Goal: Task Accomplishment & Management: Manage account settings

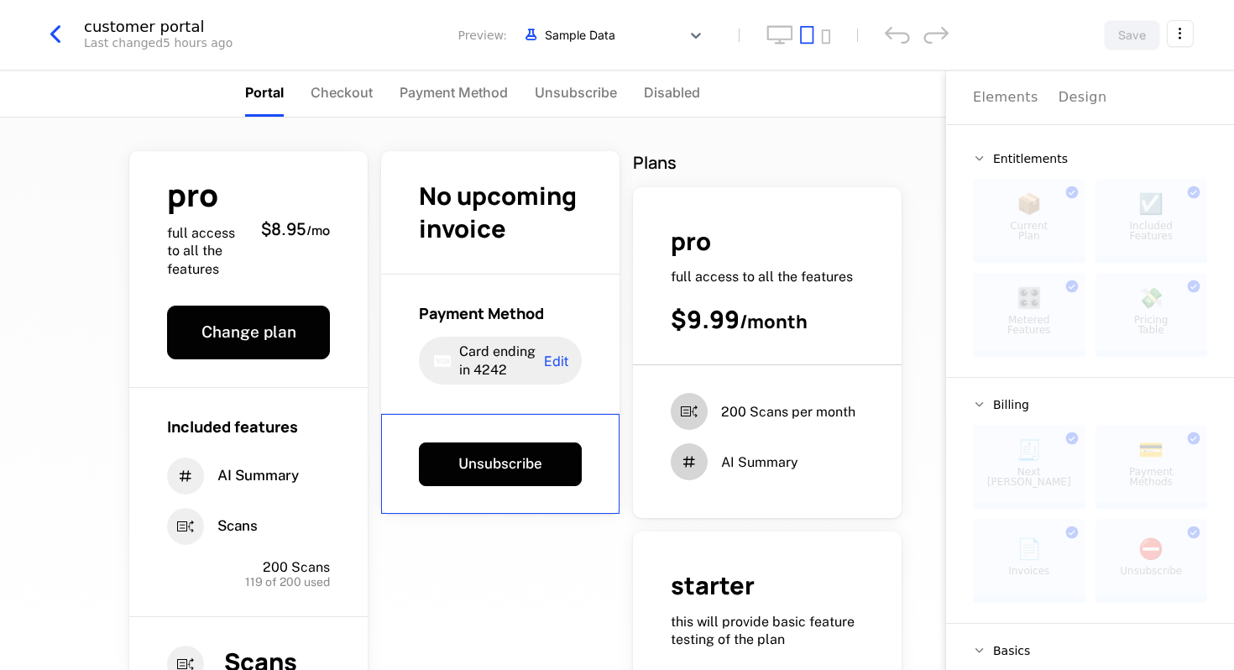
click at [53, 23] on icon "button" at bounding box center [55, 34] width 30 height 30
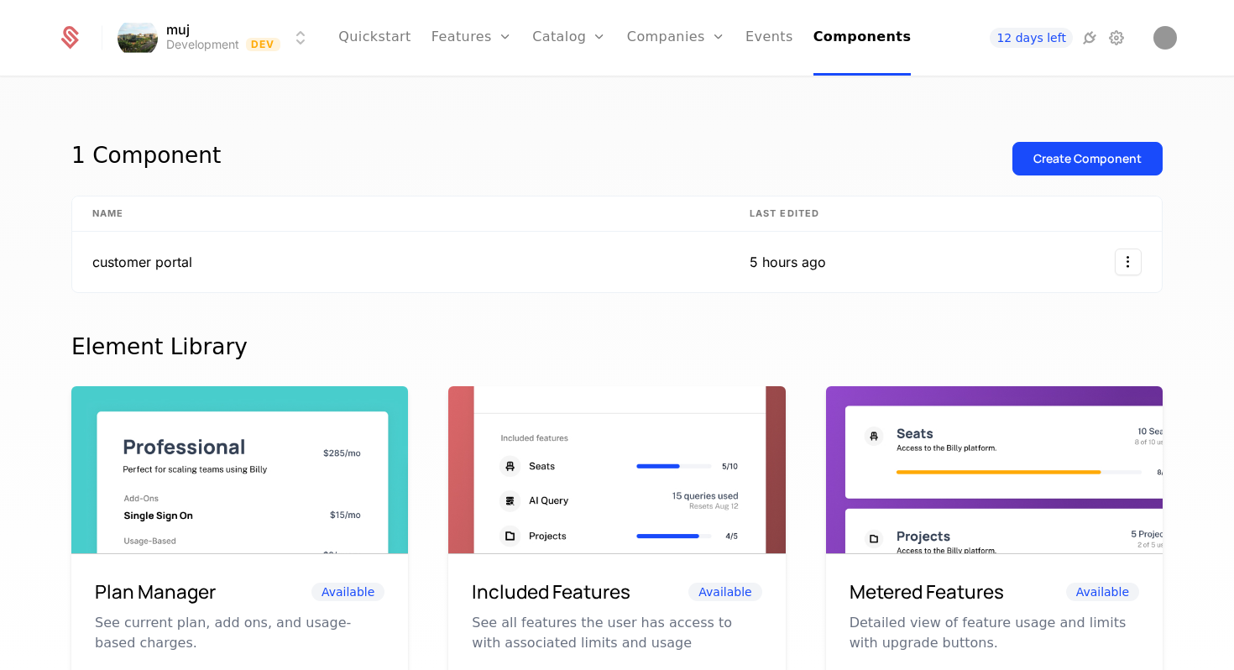
click at [76, 39] on icon at bounding box center [70, 40] width 18 height 18
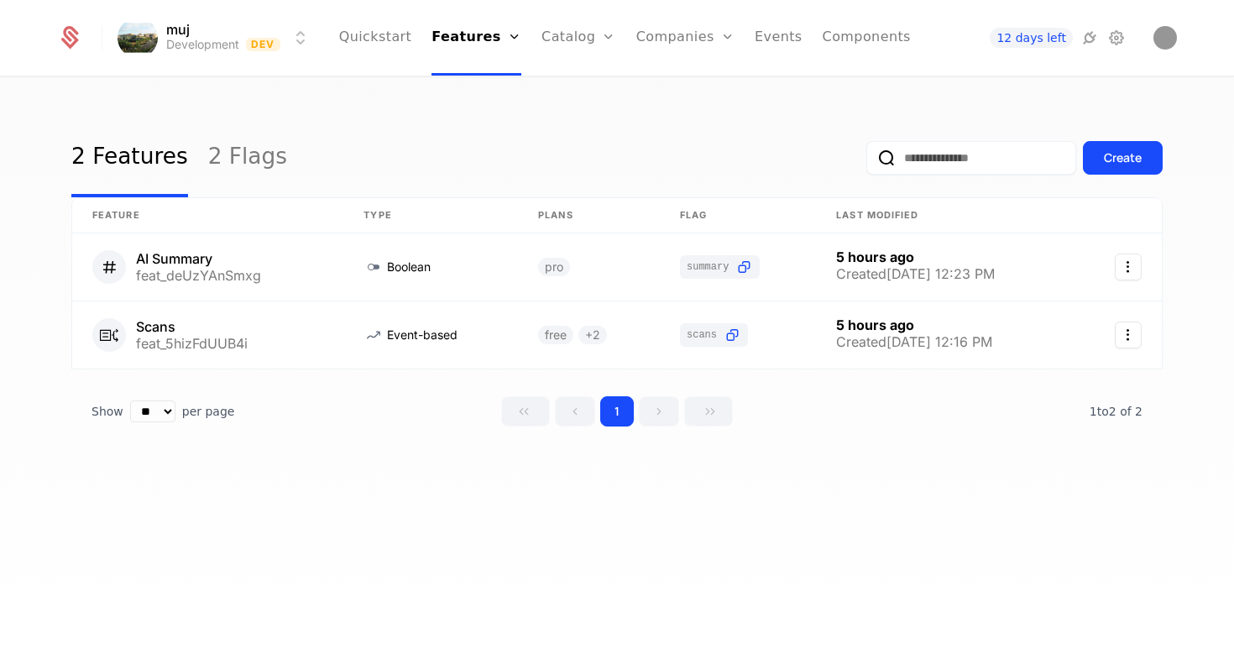
click at [1125, 29] on icon at bounding box center [1116, 38] width 20 height 20
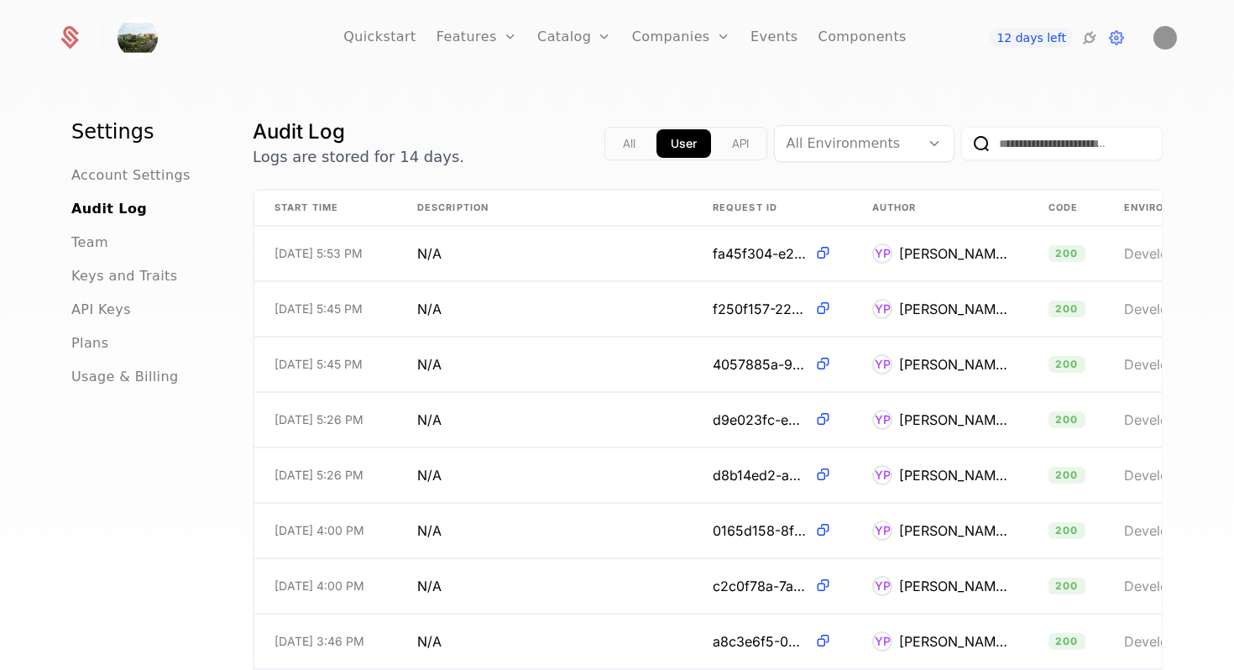
click at [112, 306] on span "API Keys" at bounding box center [101, 310] width 60 height 20
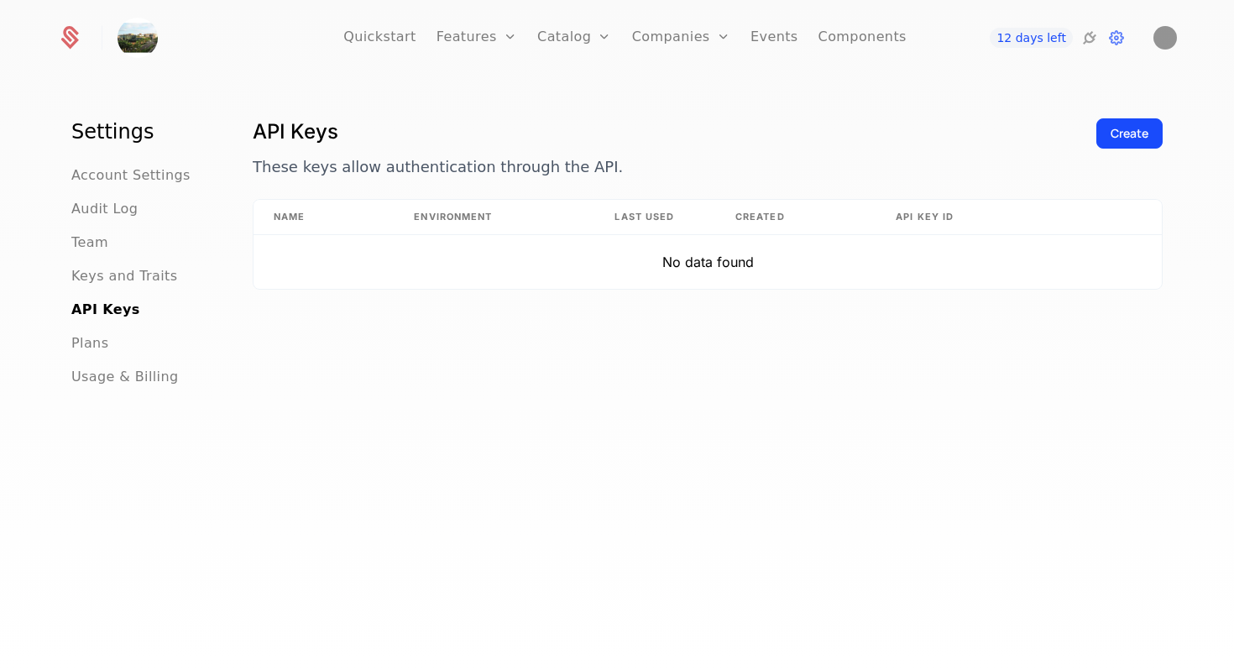
click at [1110, 133] on div "Create" at bounding box center [1129, 133] width 38 height 17
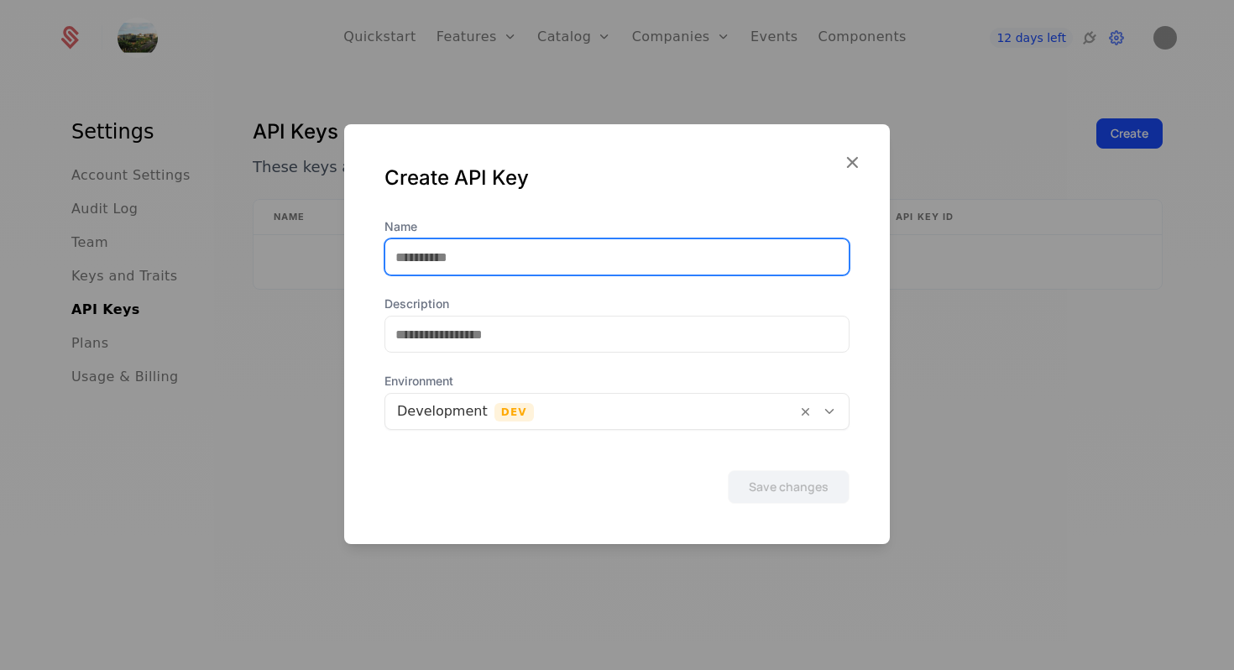
click at [523, 258] on input "Name" at bounding box center [616, 256] width 463 height 35
type input "******"
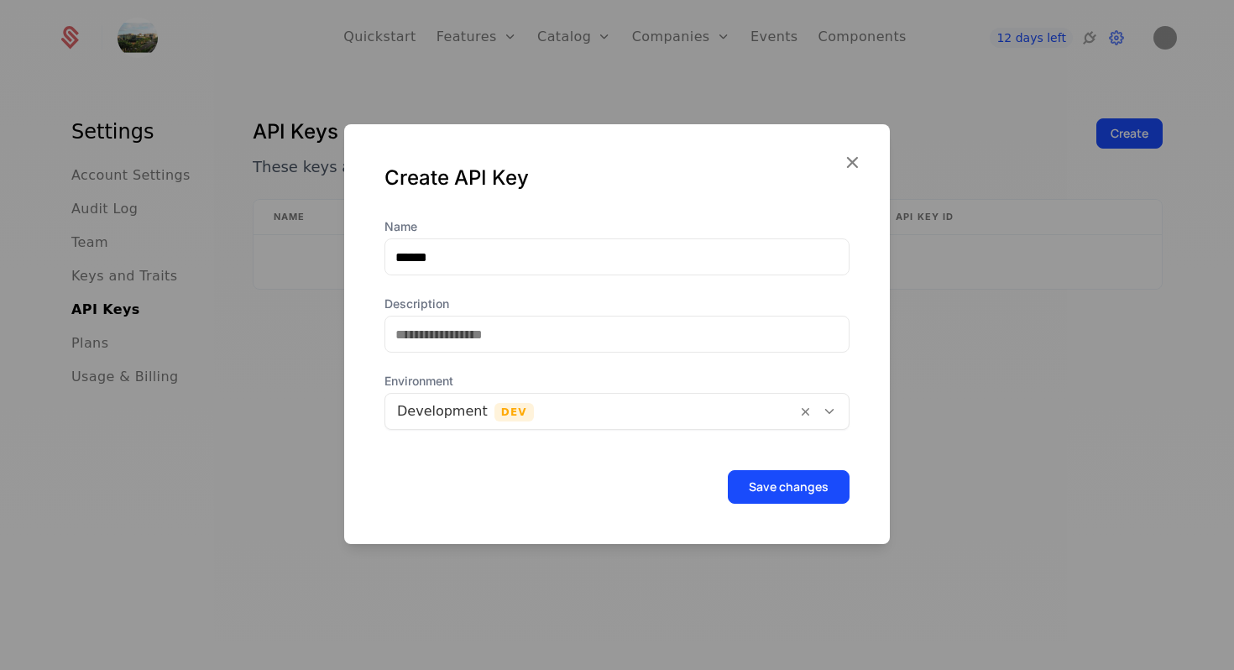
click at [755, 485] on button "Save changes" at bounding box center [789, 487] width 122 height 34
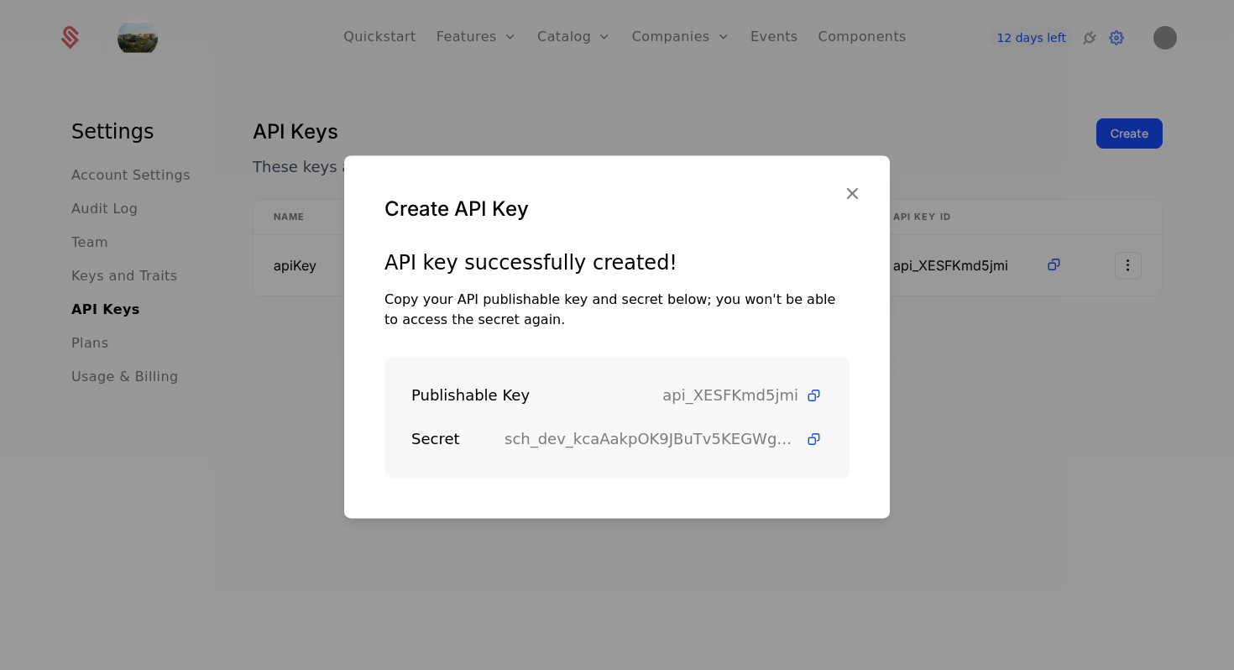
click at [815, 436] on icon at bounding box center [814, 440] width 18 height 18
click at [817, 398] on icon at bounding box center [814, 396] width 18 height 18
click at [855, 189] on icon "button" at bounding box center [852, 193] width 22 height 22
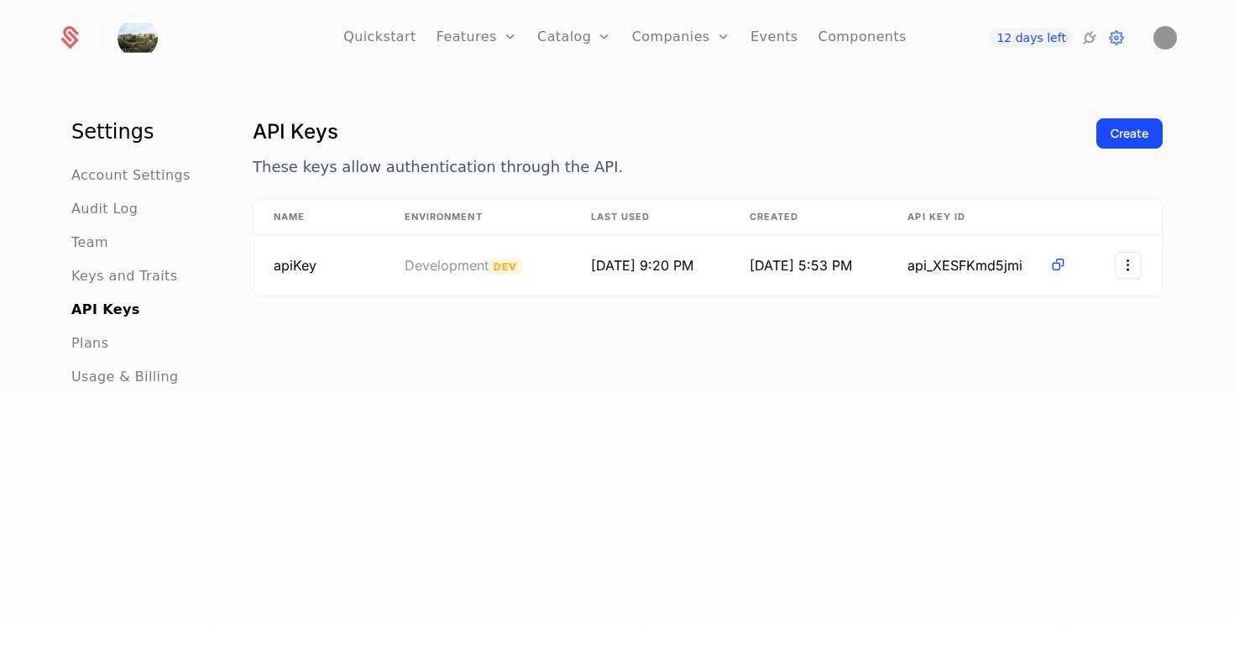
click at [786, 41] on link "Events" at bounding box center [774, 38] width 48 height 76
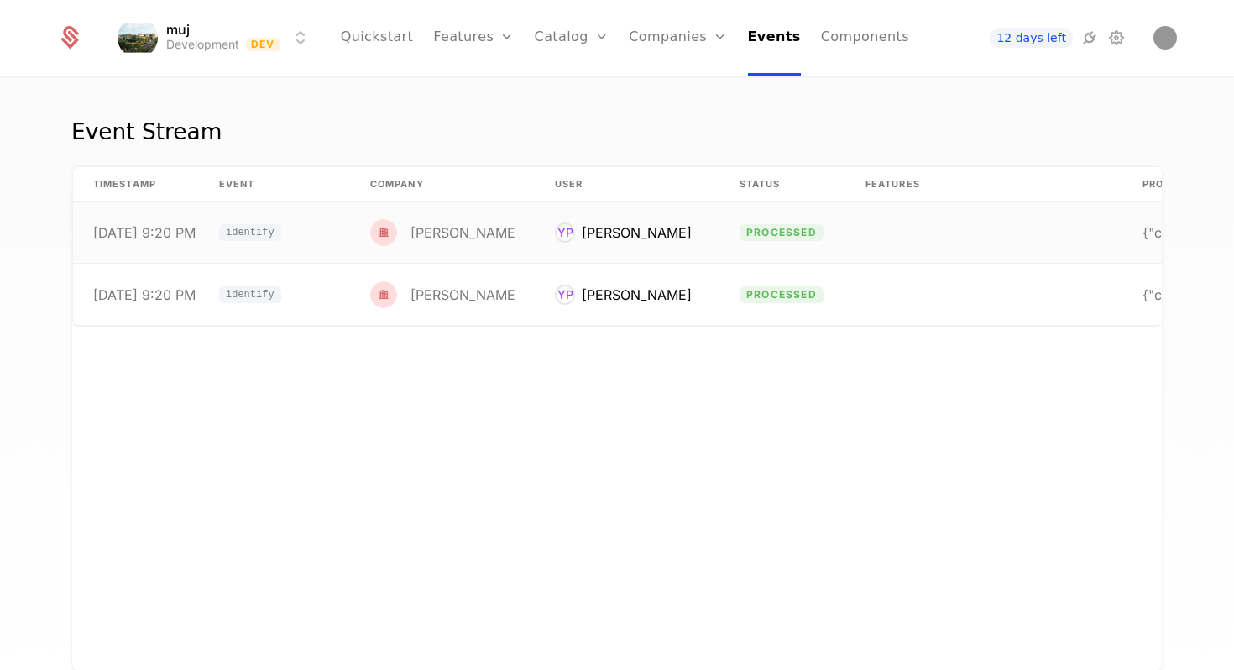
click at [485, 227] on td "[PERSON_NAME]" at bounding box center [442, 232] width 185 height 61
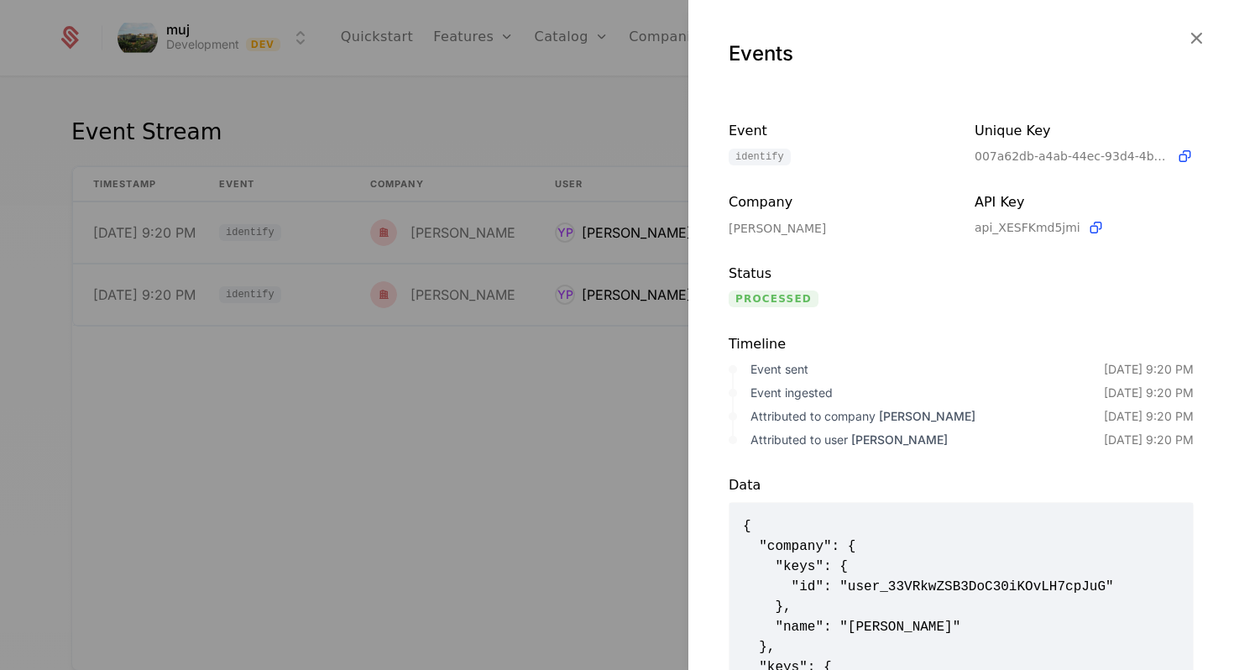
click at [1199, 37] on icon "button" at bounding box center [1196, 38] width 22 height 22
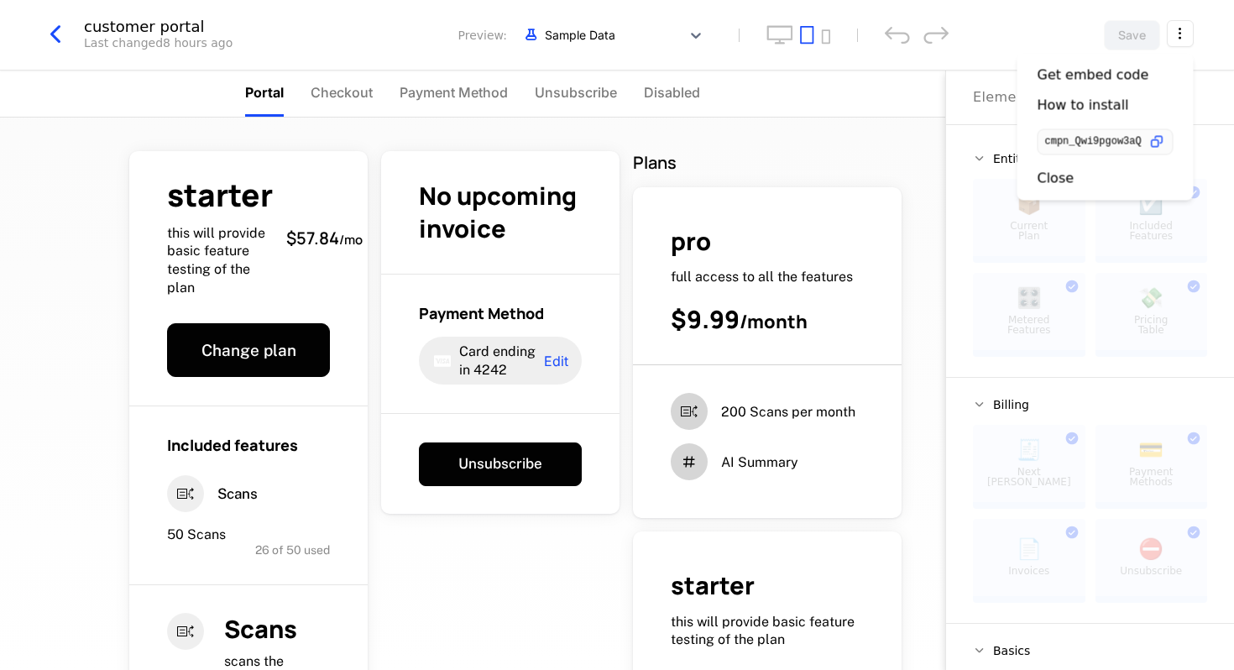
click at [1148, 138] on icon "button" at bounding box center [1157, 142] width 18 height 18
